Goal: Transaction & Acquisition: Purchase product/service

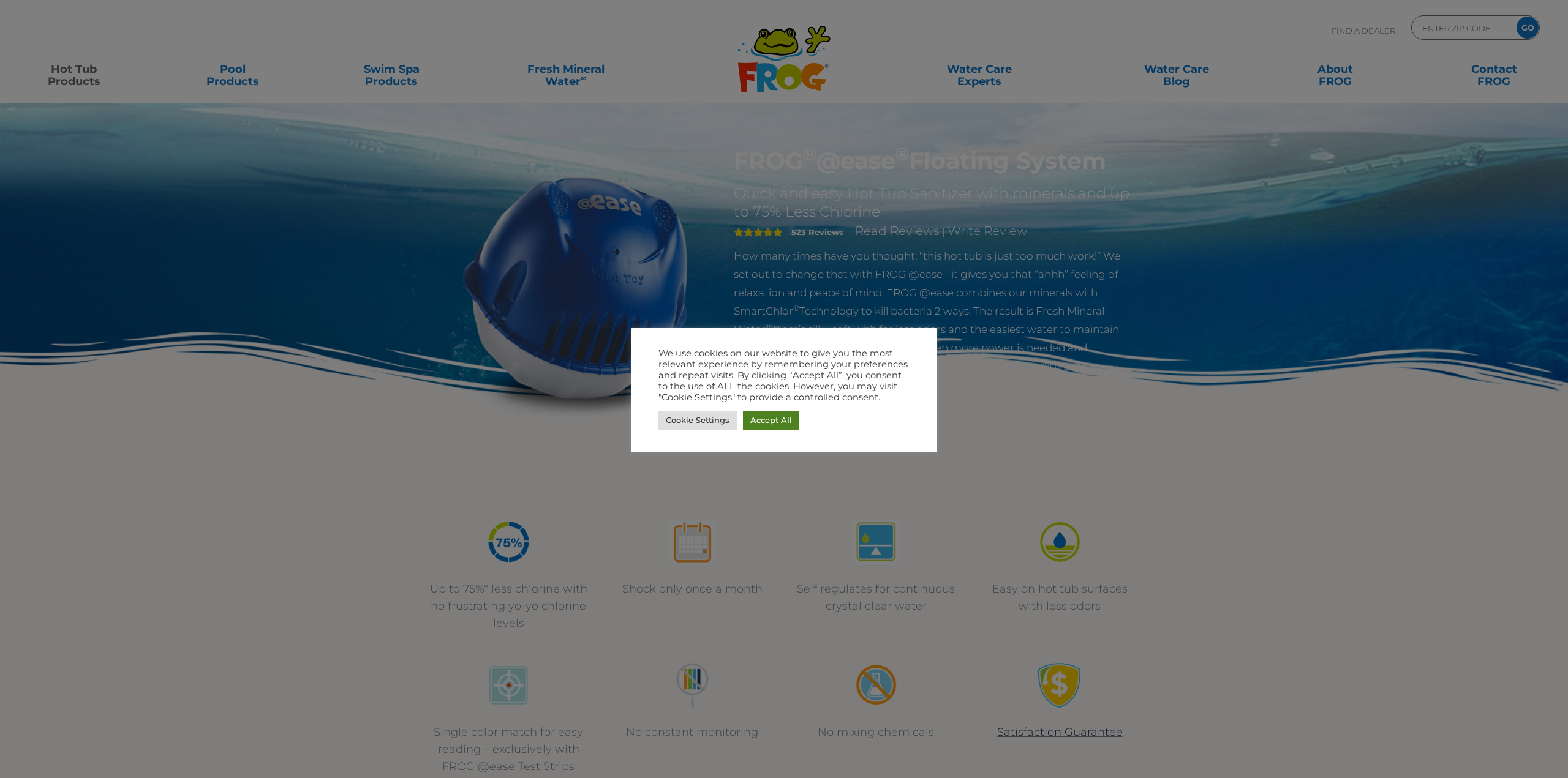
click at [781, 423] on link "Accept All" at bounding box center [771, 420] width 56 height 19
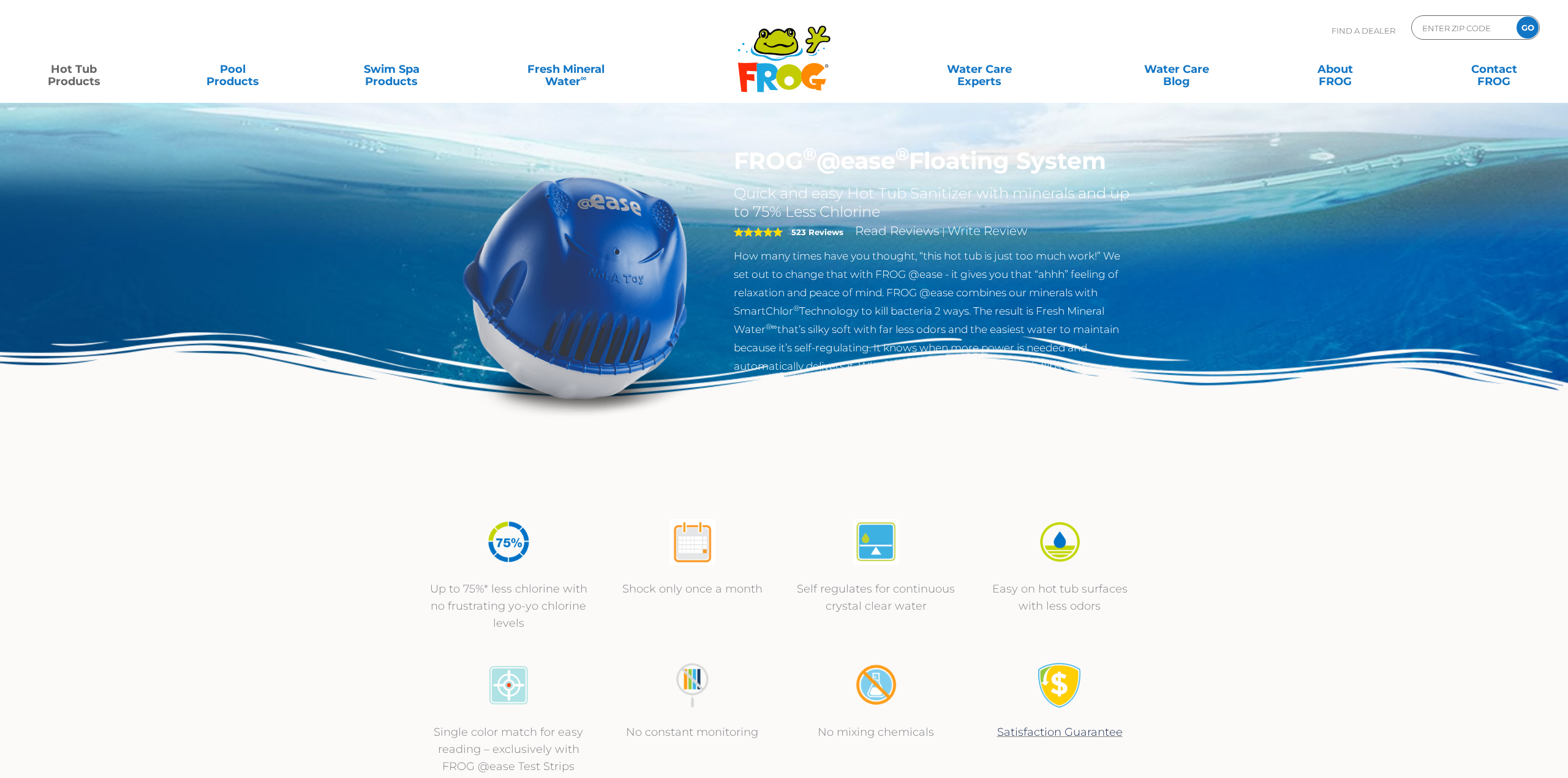
scroll to position [3, 0]
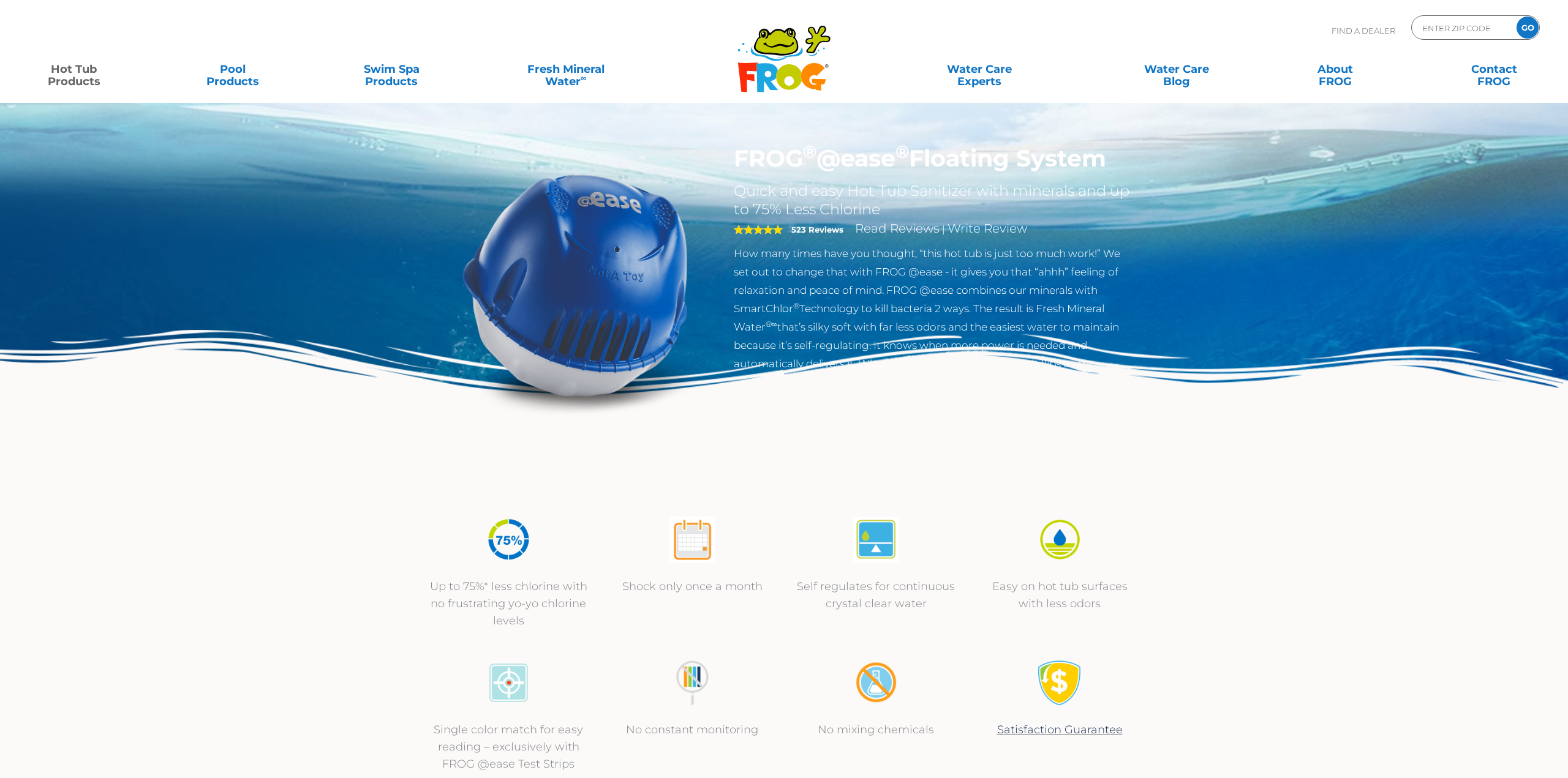
click at [511, 554] on img at bounding box center [509, 540] width 46 height 46
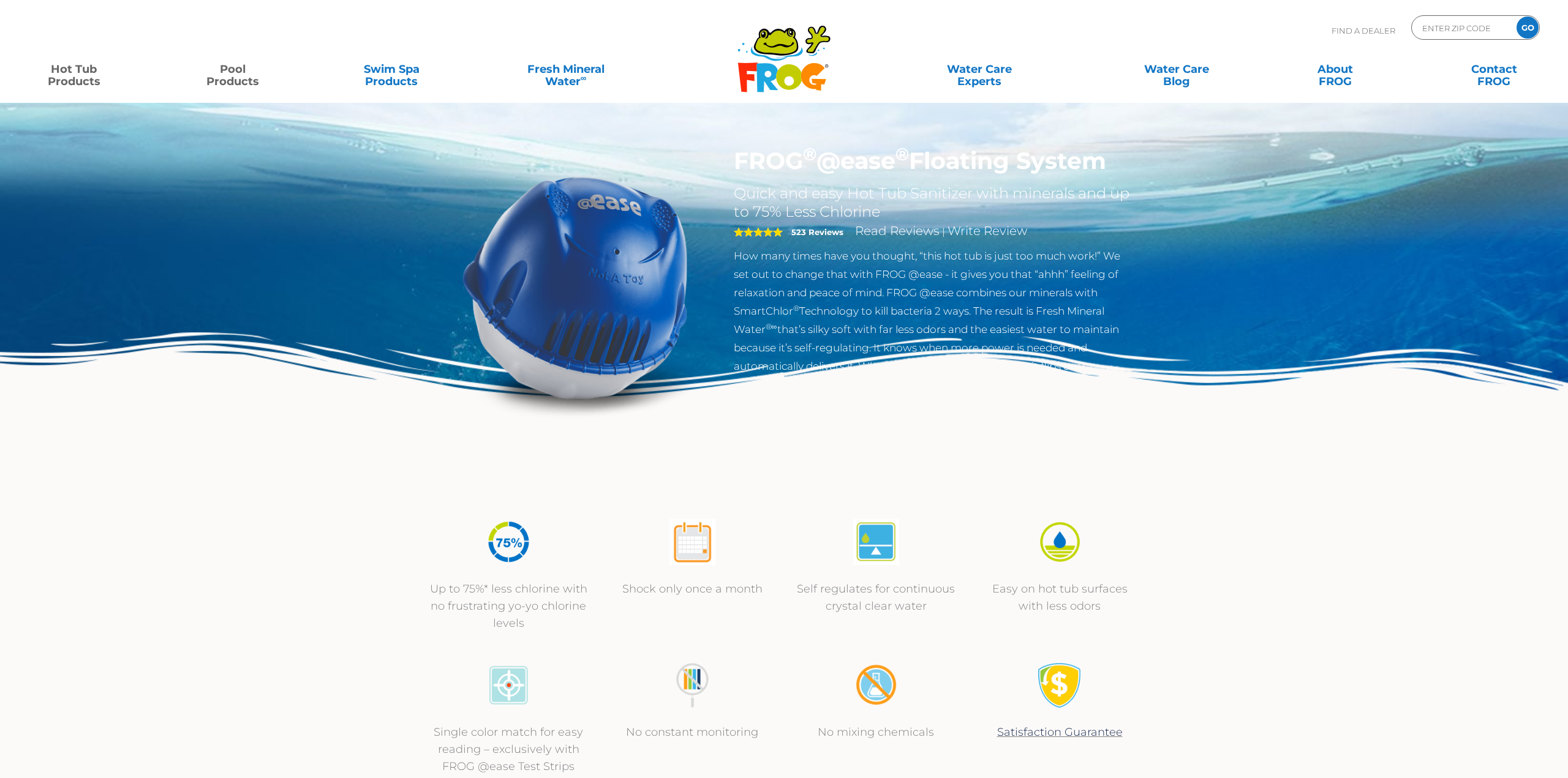
click at [228, 76] on link "Pool Products" at bounding box center [232, 69] width 123 height 25
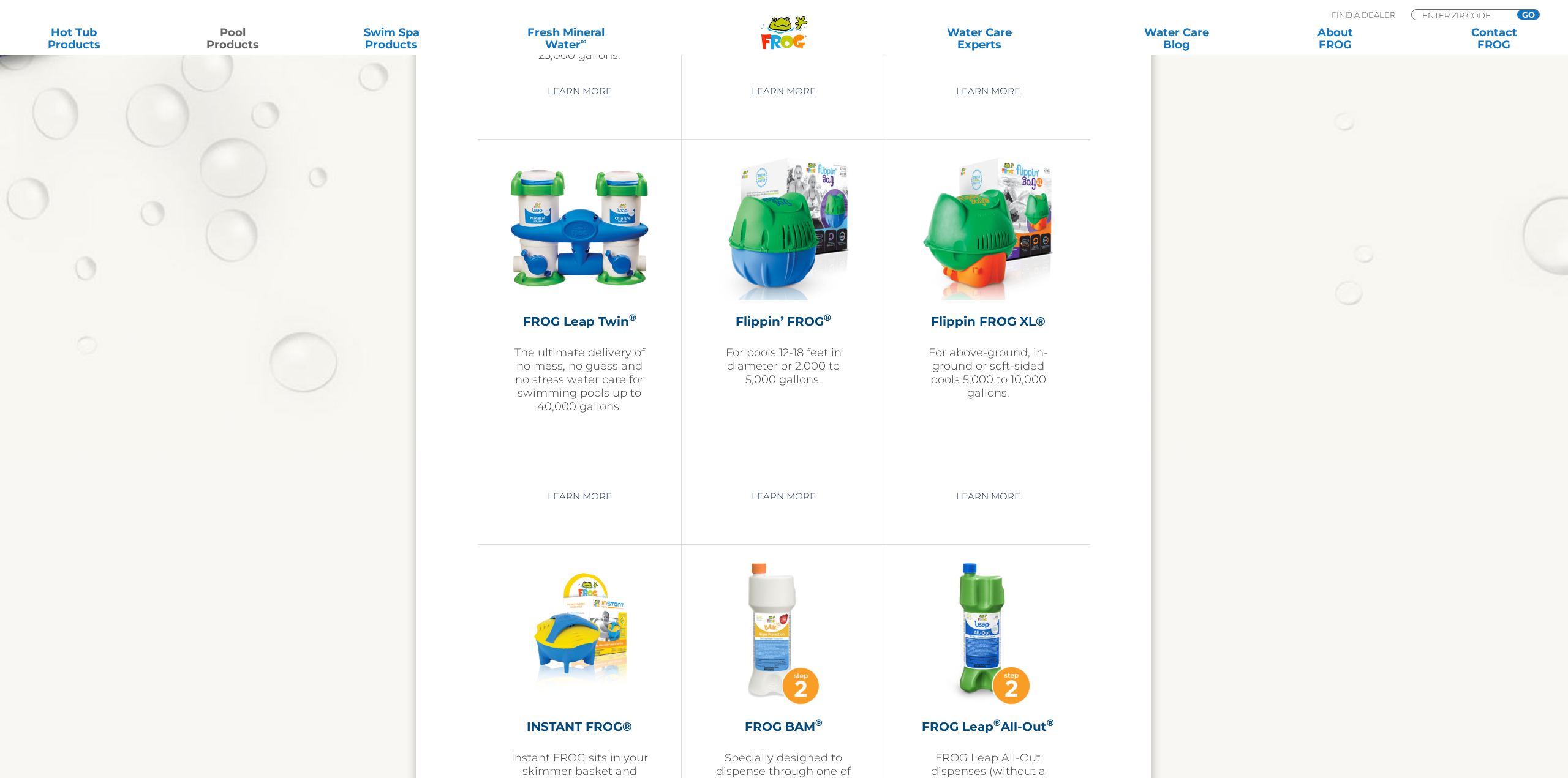
scroll to position [2520, 0]
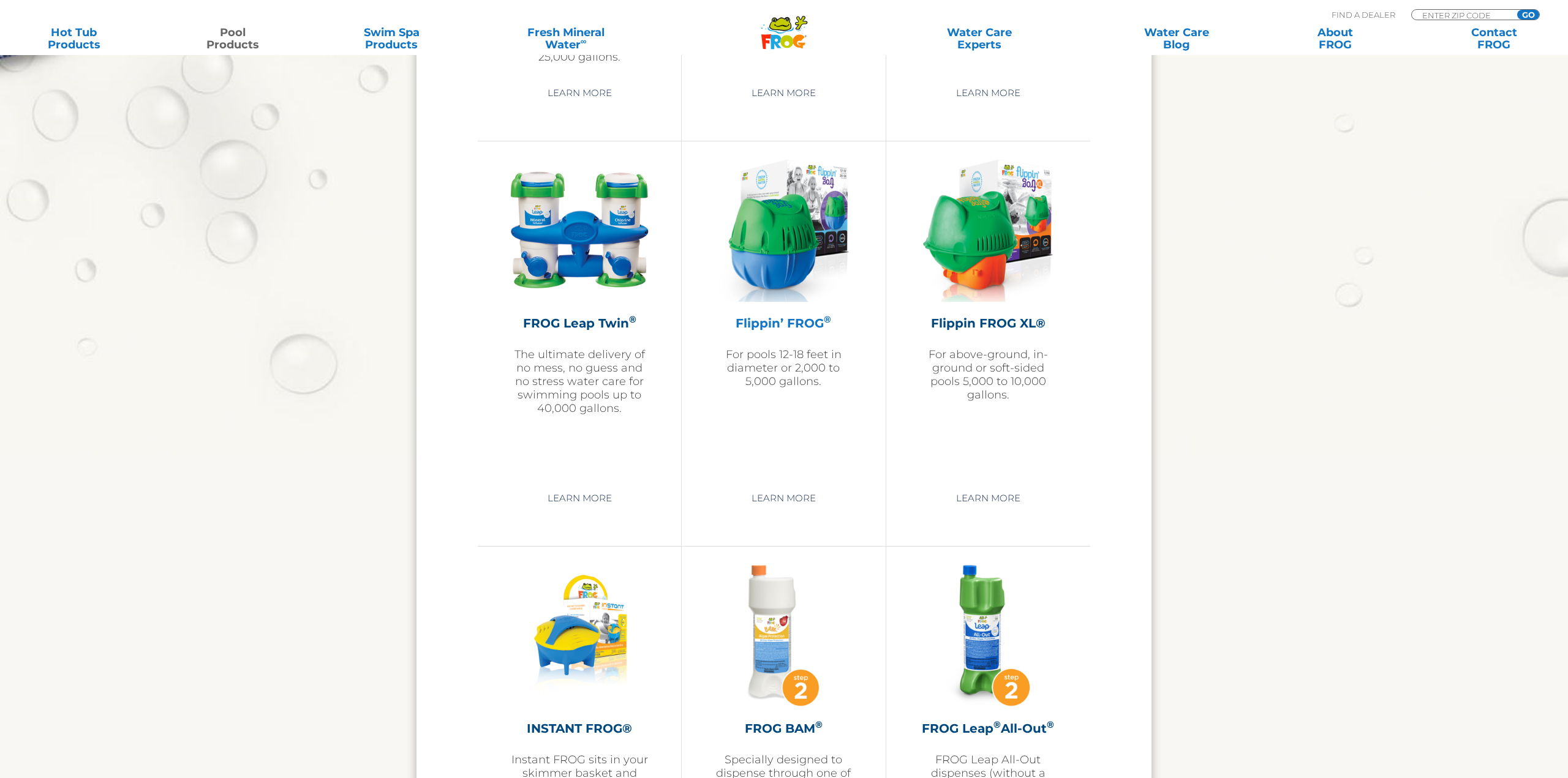
click at [772, 235] on img at bounding box center [784, 230] width 131 height 142
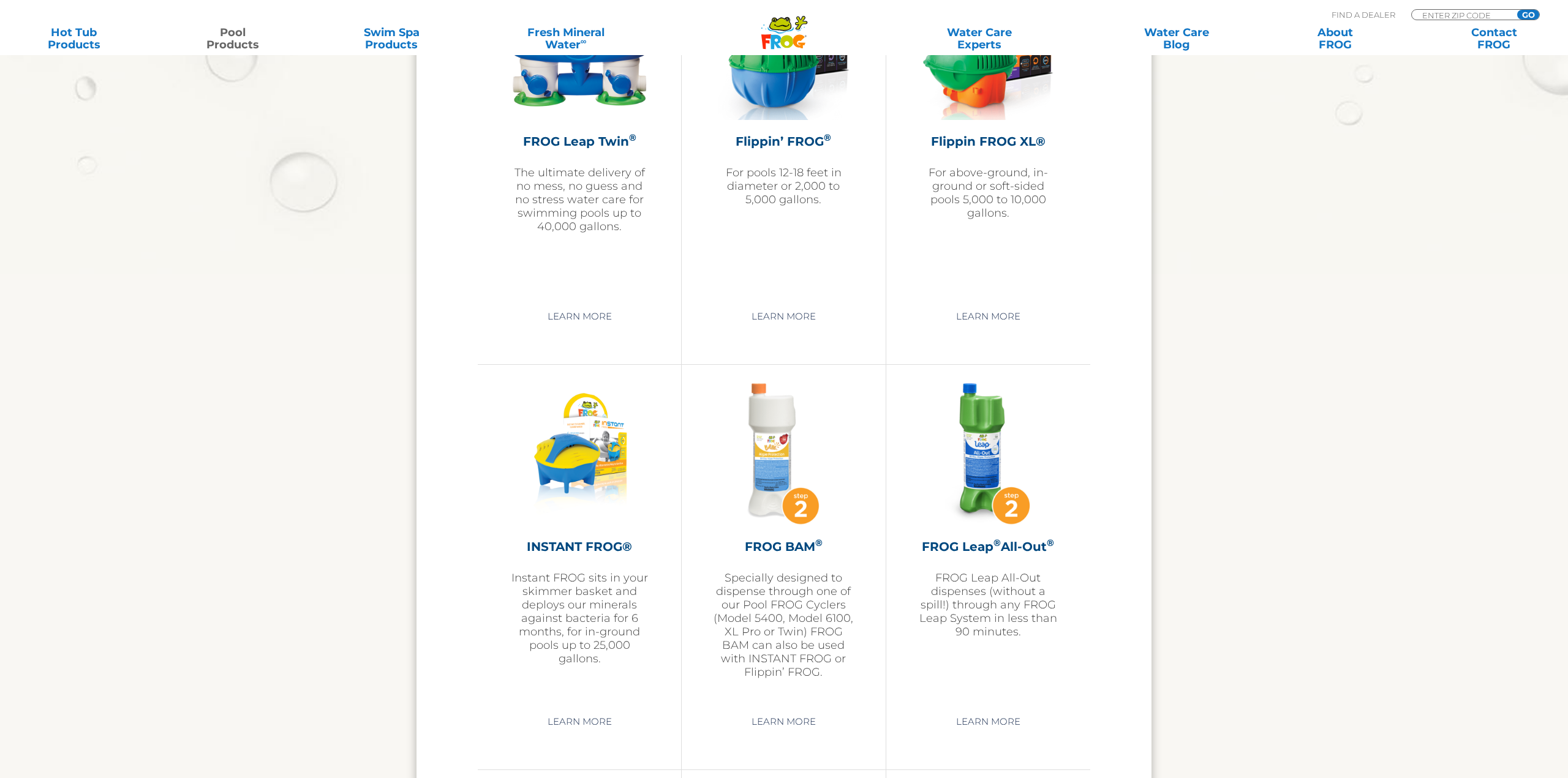
scroll to position [2810, 0]
